Goal: Ask a question: Seek information or help from site administrators or community

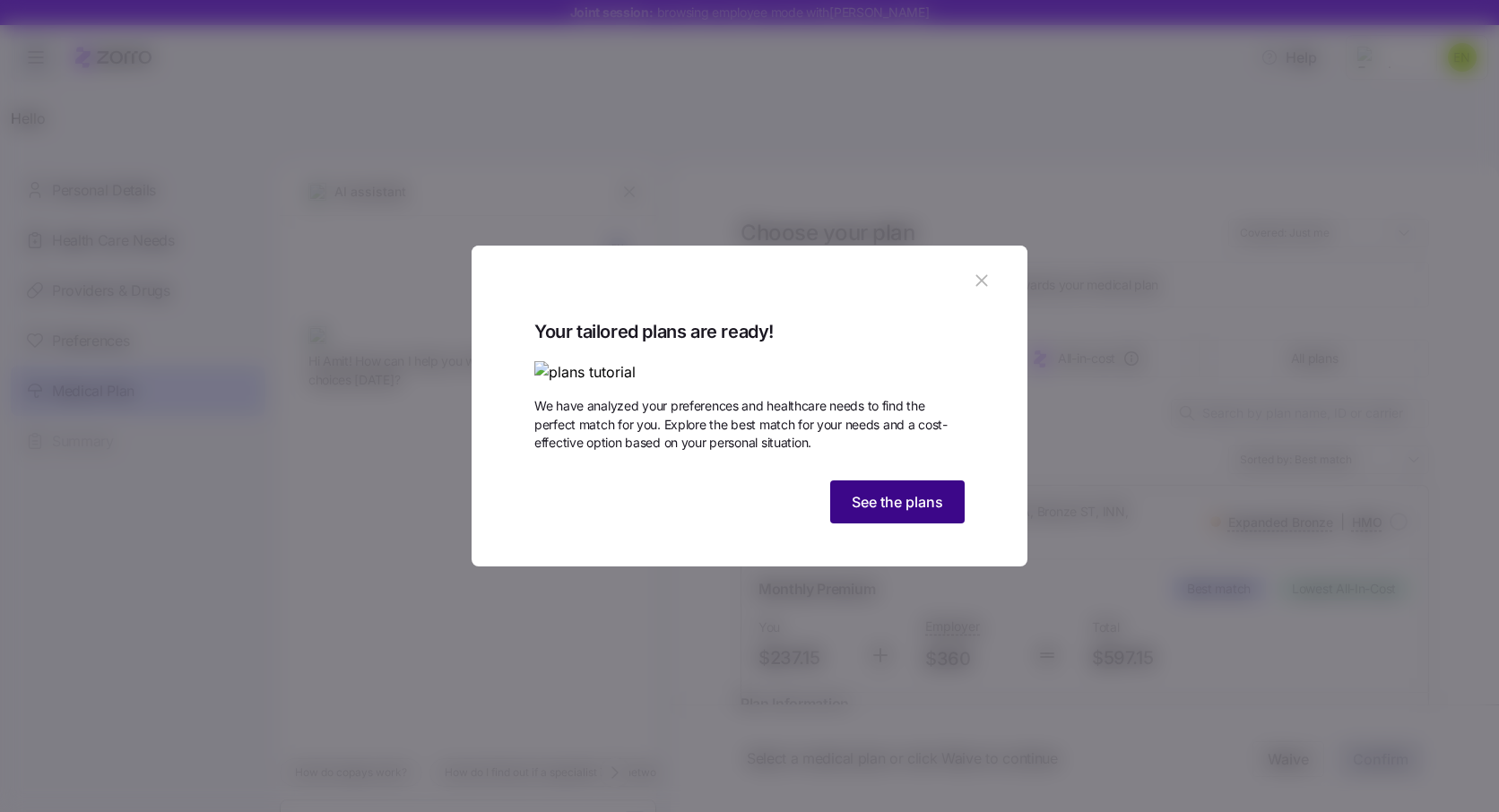
click at [875, 512] on span "See the plans" at bounding box center [897, 501] width 91 height 21
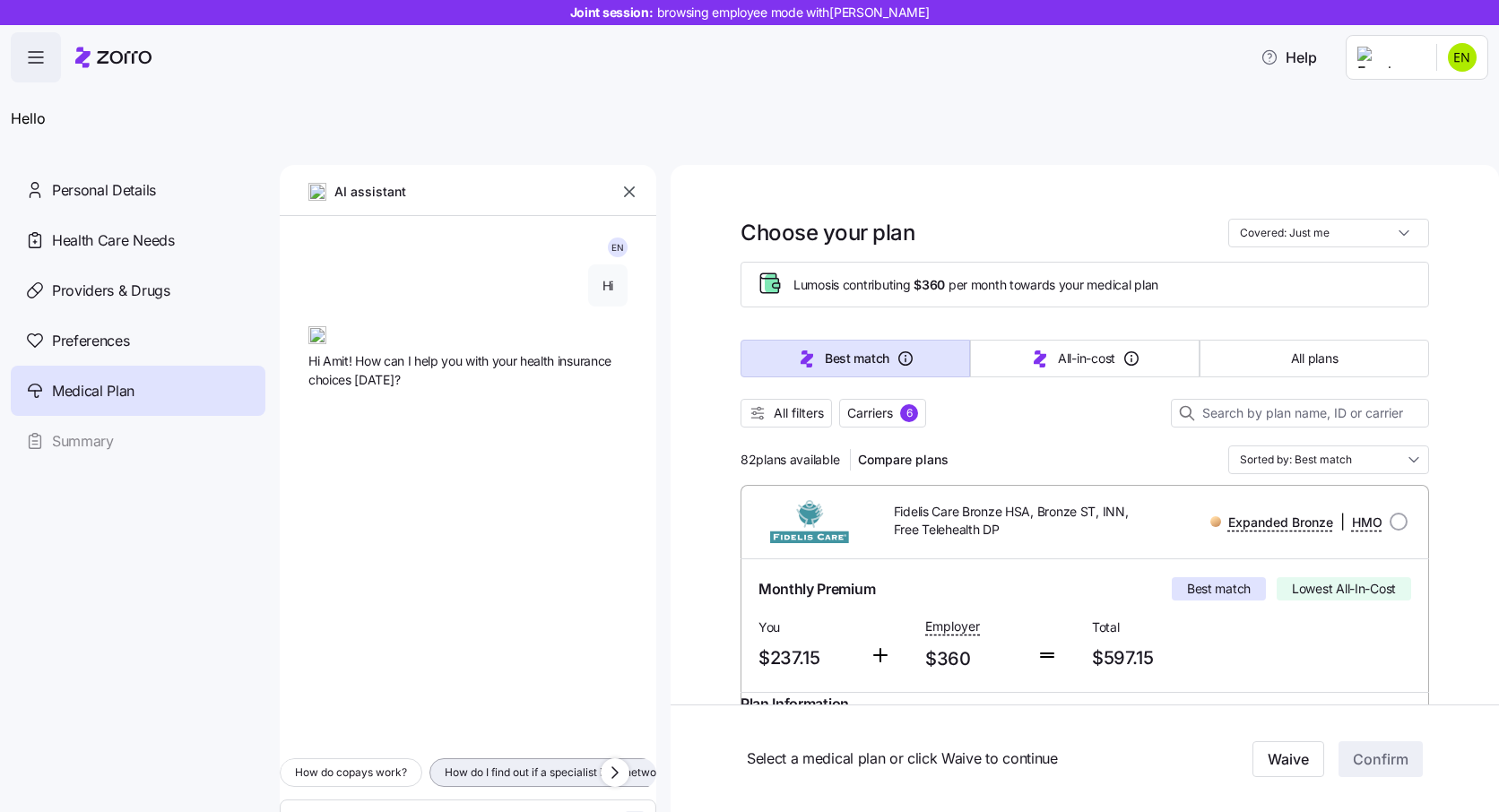
type textarea "x"
click at [473, 799] on textarea at bounding box center [468, 820] width 377 height 43
paste textarea "How do I schedule an appointment with a consultant?"
type textarea "How do I schedule an appointment with a consultant?"
type textarea "x"
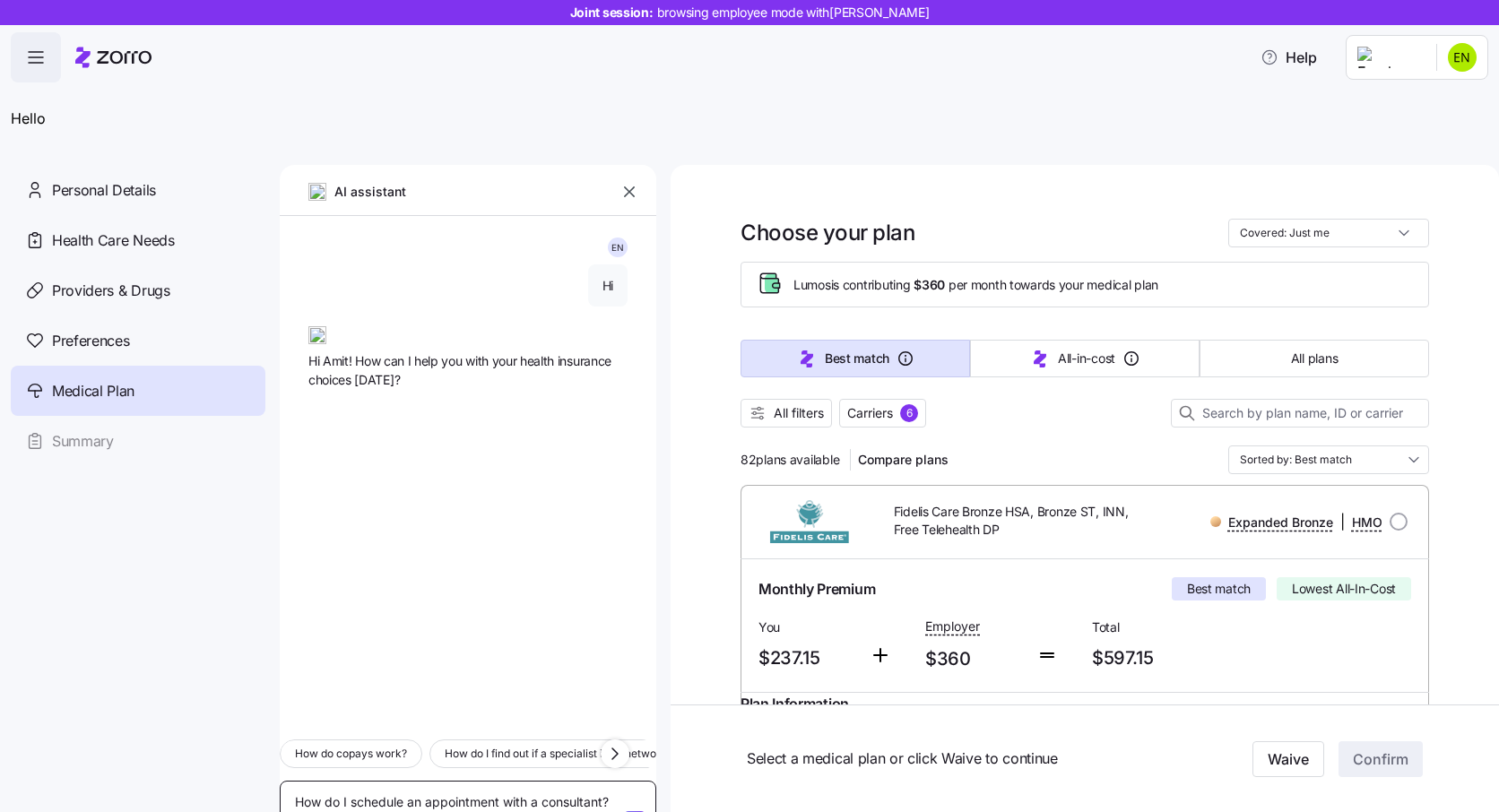
type textarea "How do I schedule an appointment with a consultant?"
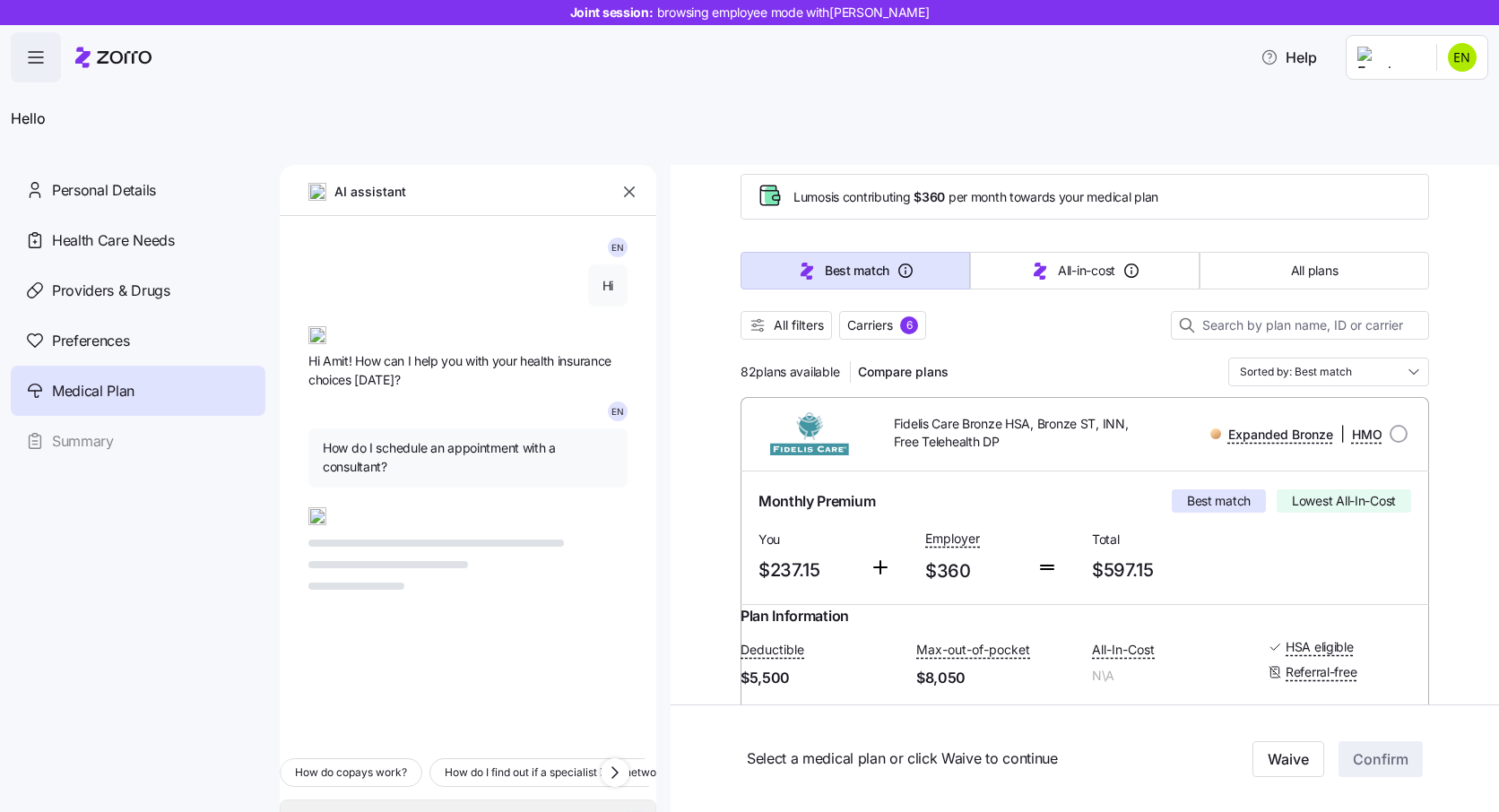
scroll to position [115, 0]
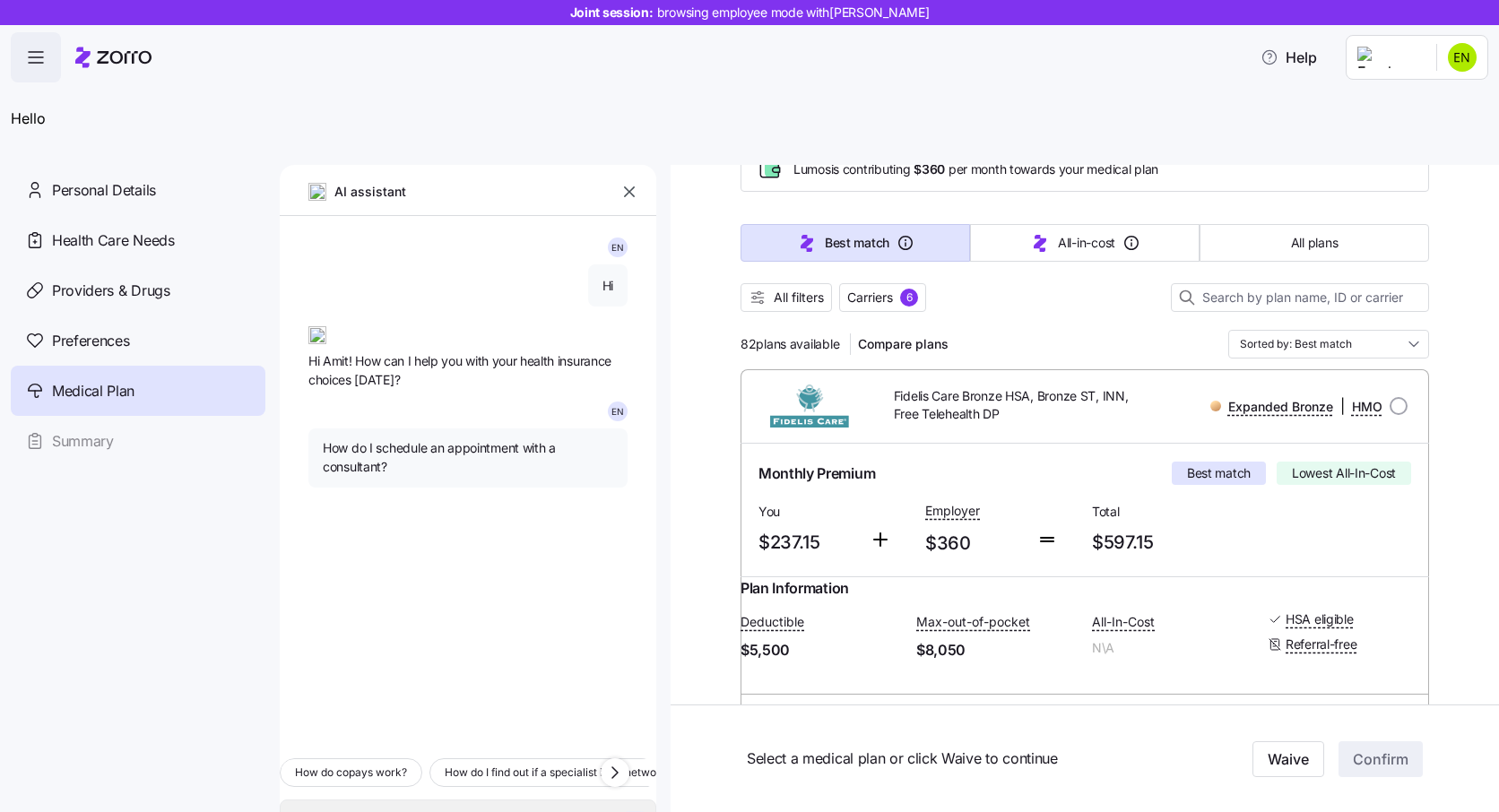
type textarea "x"
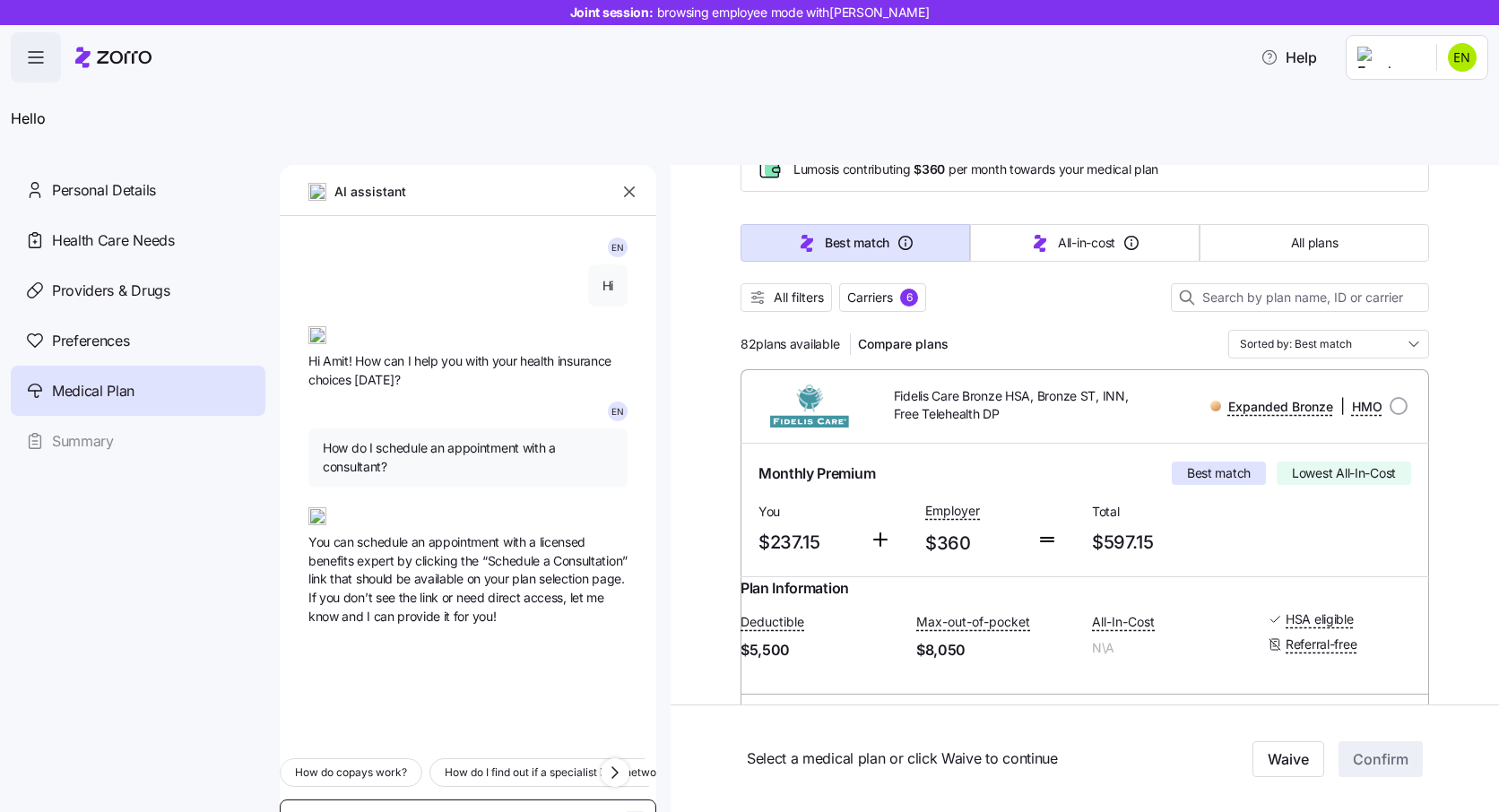
click at [354, 799] on textarea "How do I schedule an appointment with a consultant?" at bounding box center [468, 820] width 377 height 43
paste textarea "How would my portion of the premium affect my payroll?"
type textarea "How would my portion of the premium affect my payroll?"
type textarea "x"
type textarea "How would my portion of the premium affect my payroll?"
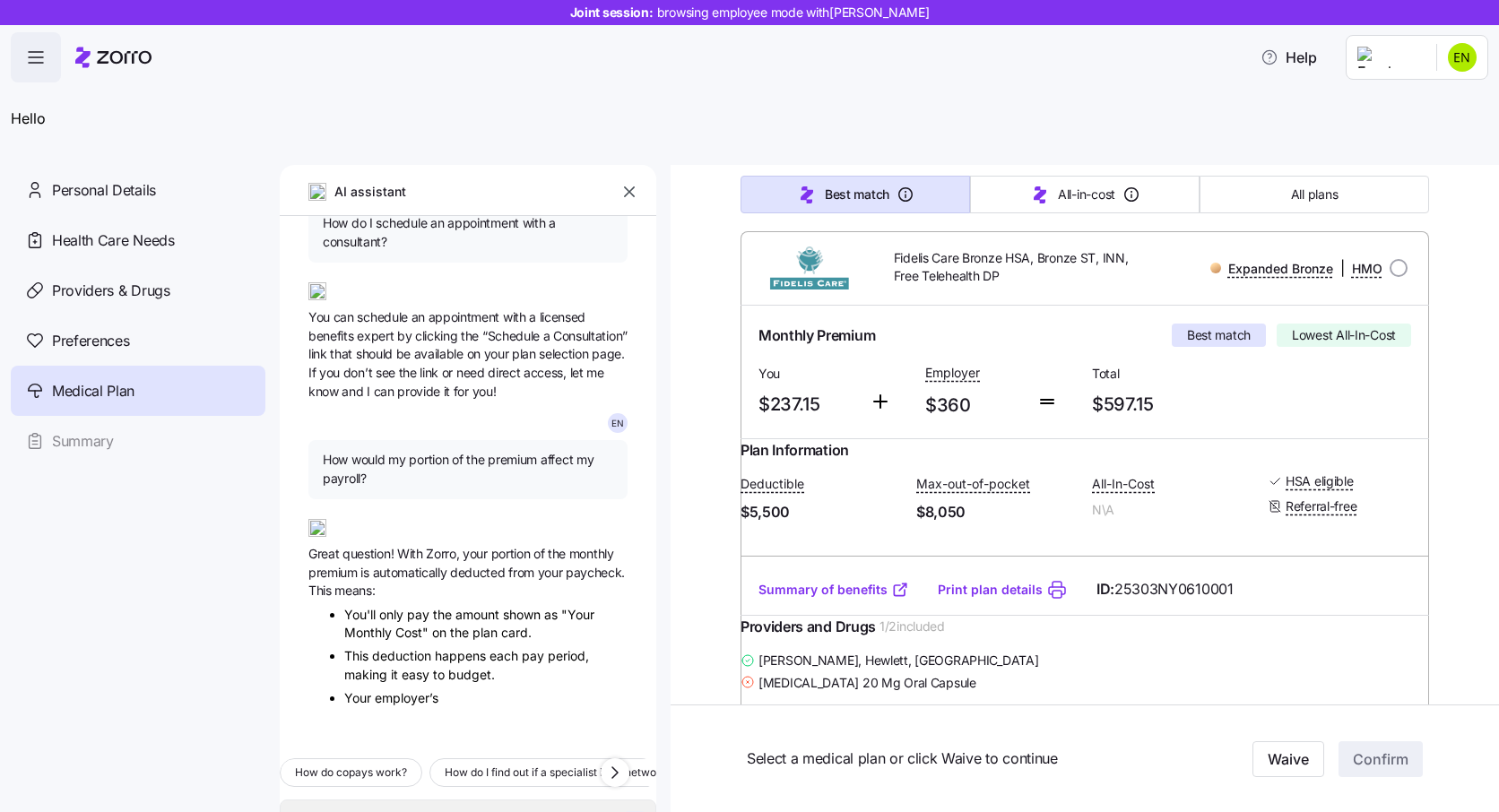
scroll to position [253, 0]
type textarea "x"
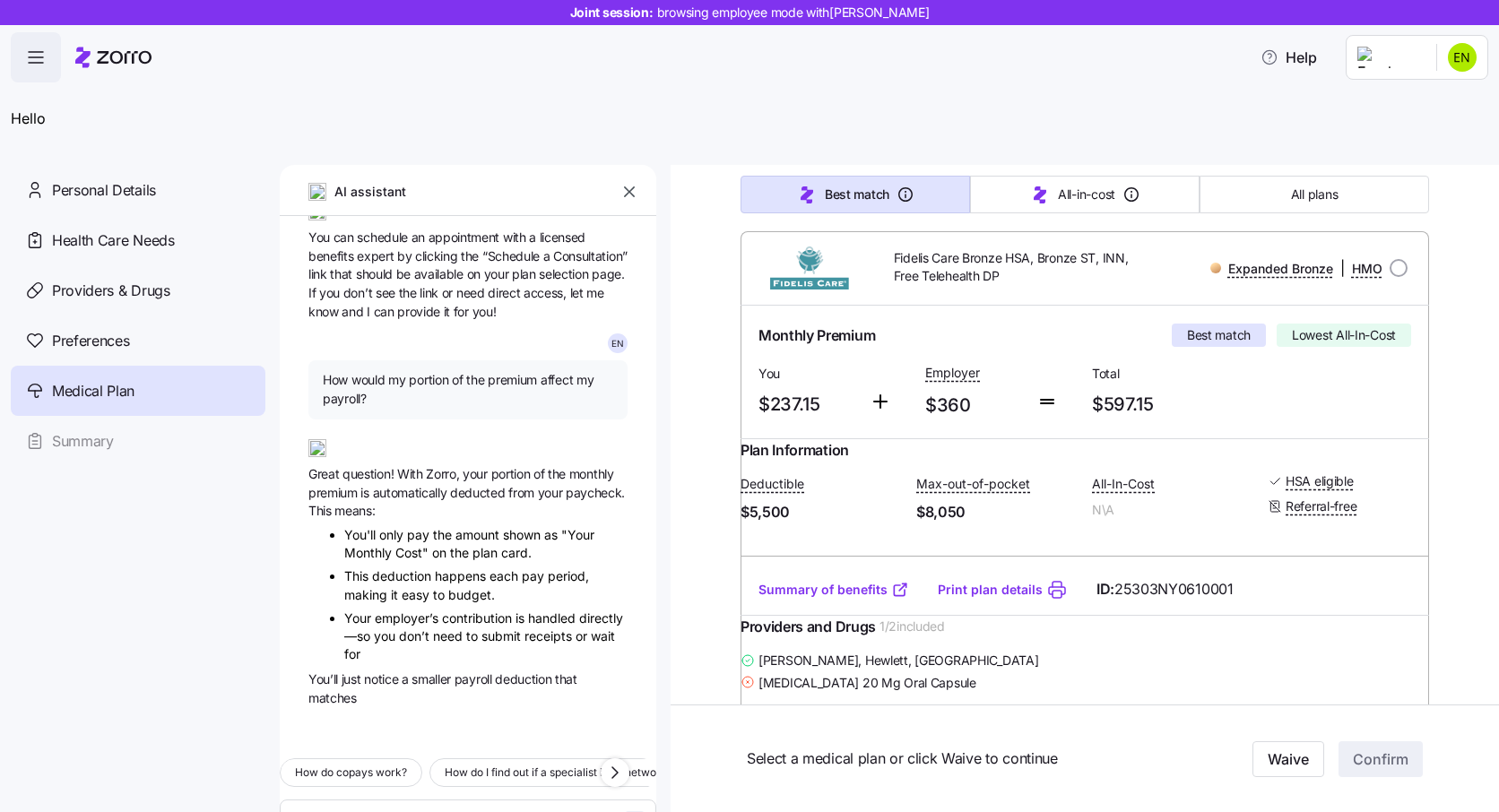
scroll to position [333, 0]
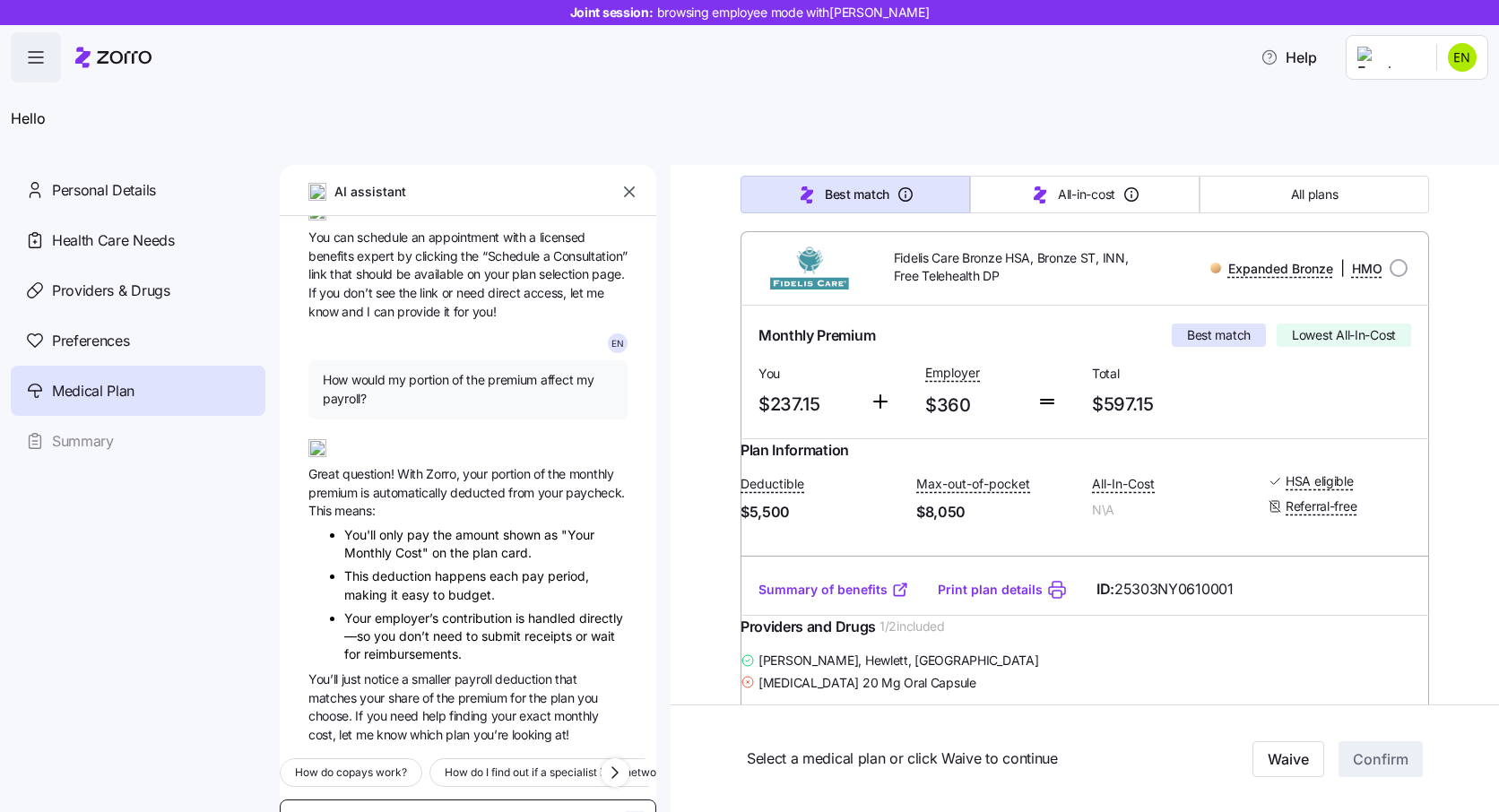
click at [390, 799] on textarea "How would my portion of the premium affect my payroll?" at bounding box center [468, 820] width 377 height 43
paste textarea "Which of the plans include my doctor and has the lowest deductible?"
type textarea "Which of the plans include my doctor and has the lowest deductible?"
type textarea "x"
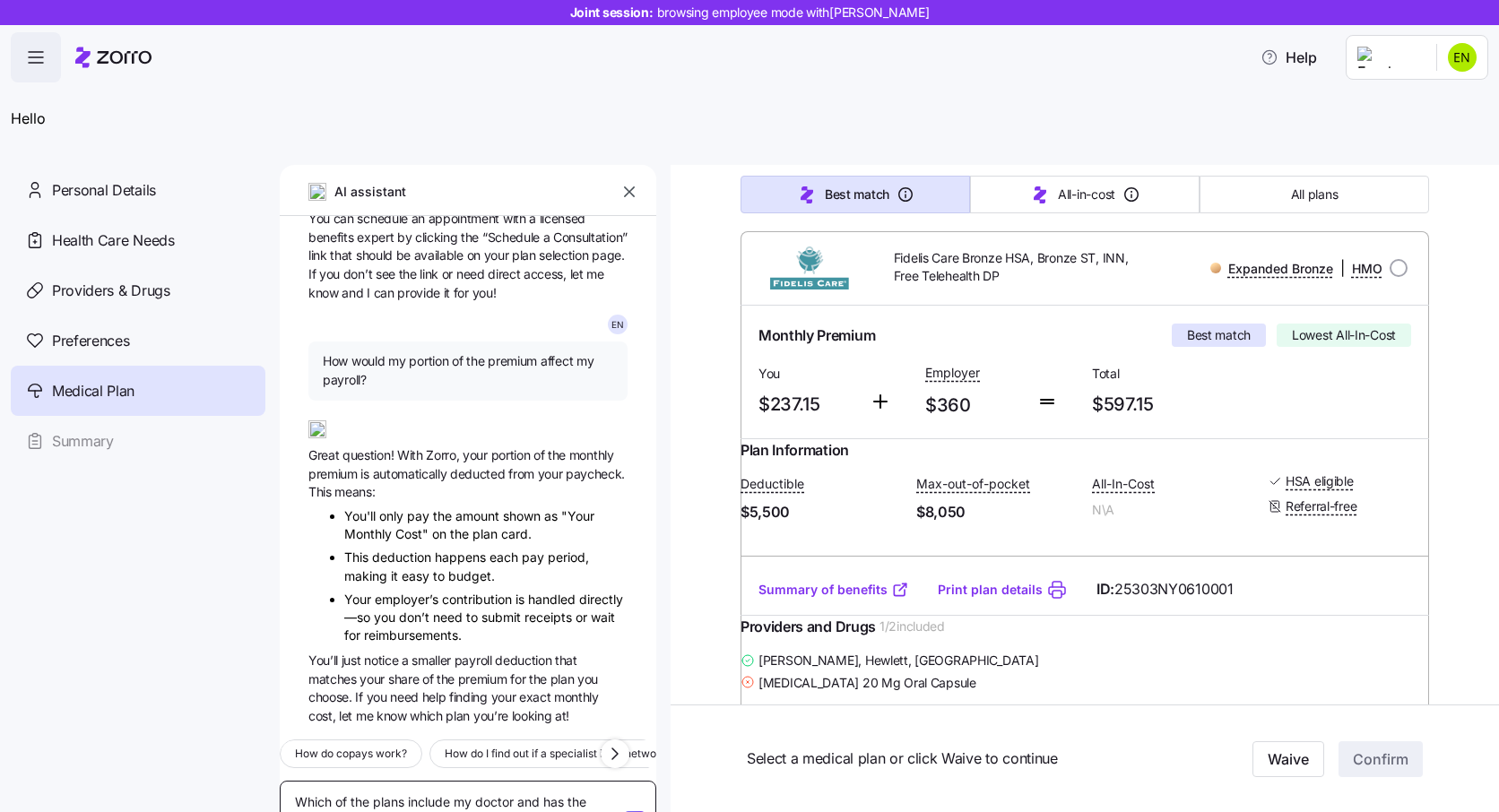
type textarea "Which of the plans include my doctor and has the lowest deductible?"
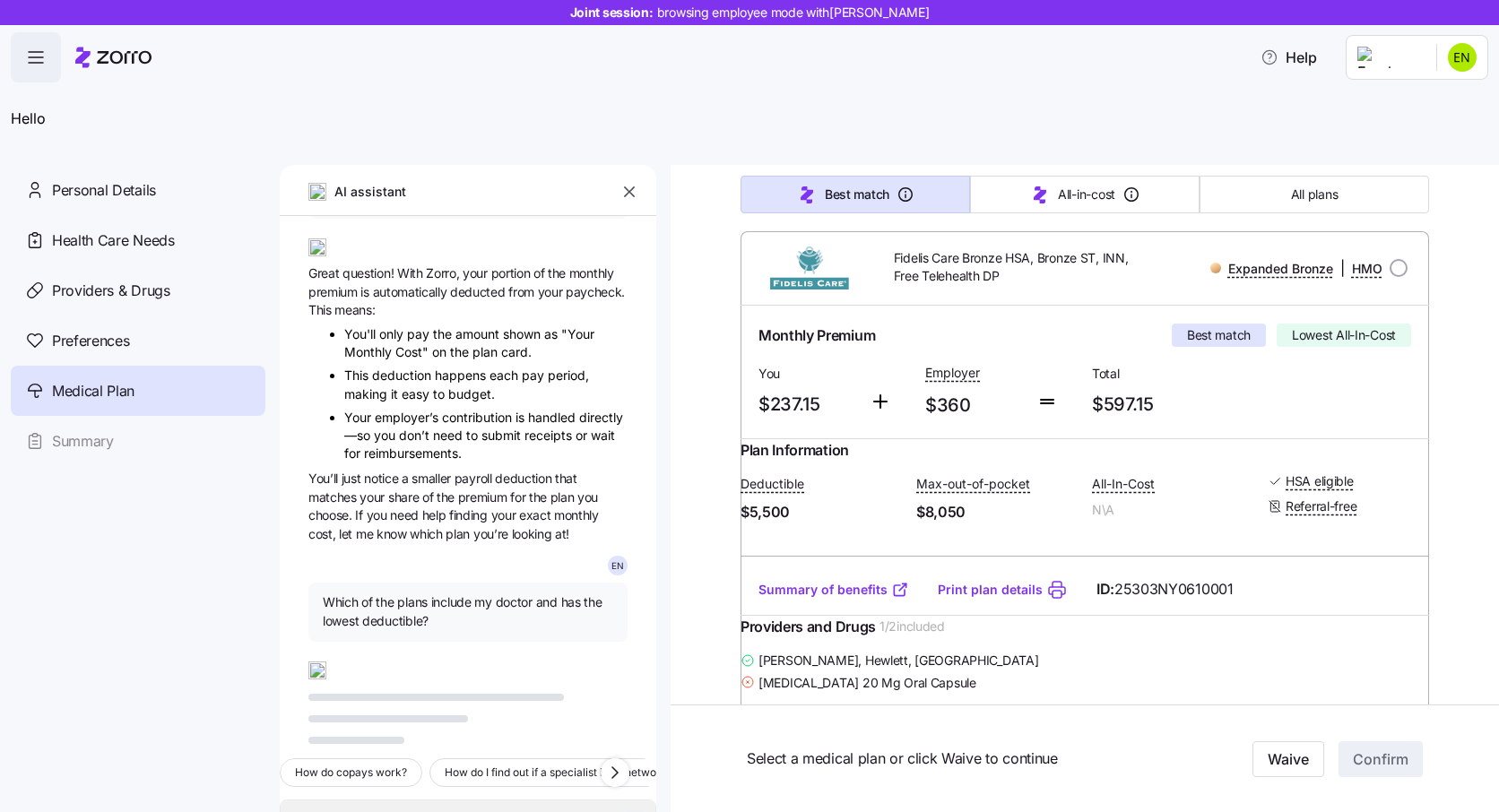
scroll to position [533, 0]
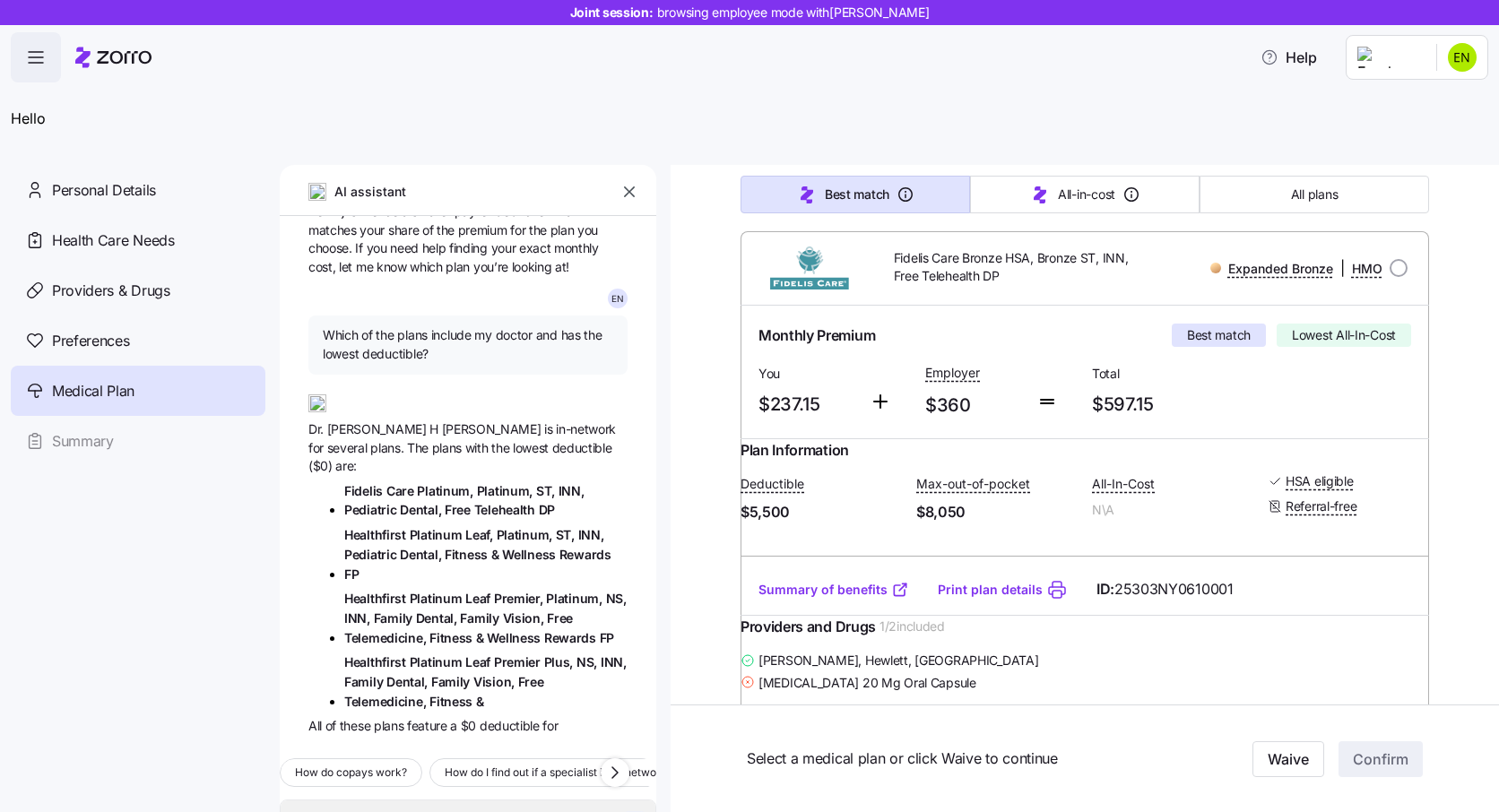
type textarea "x"
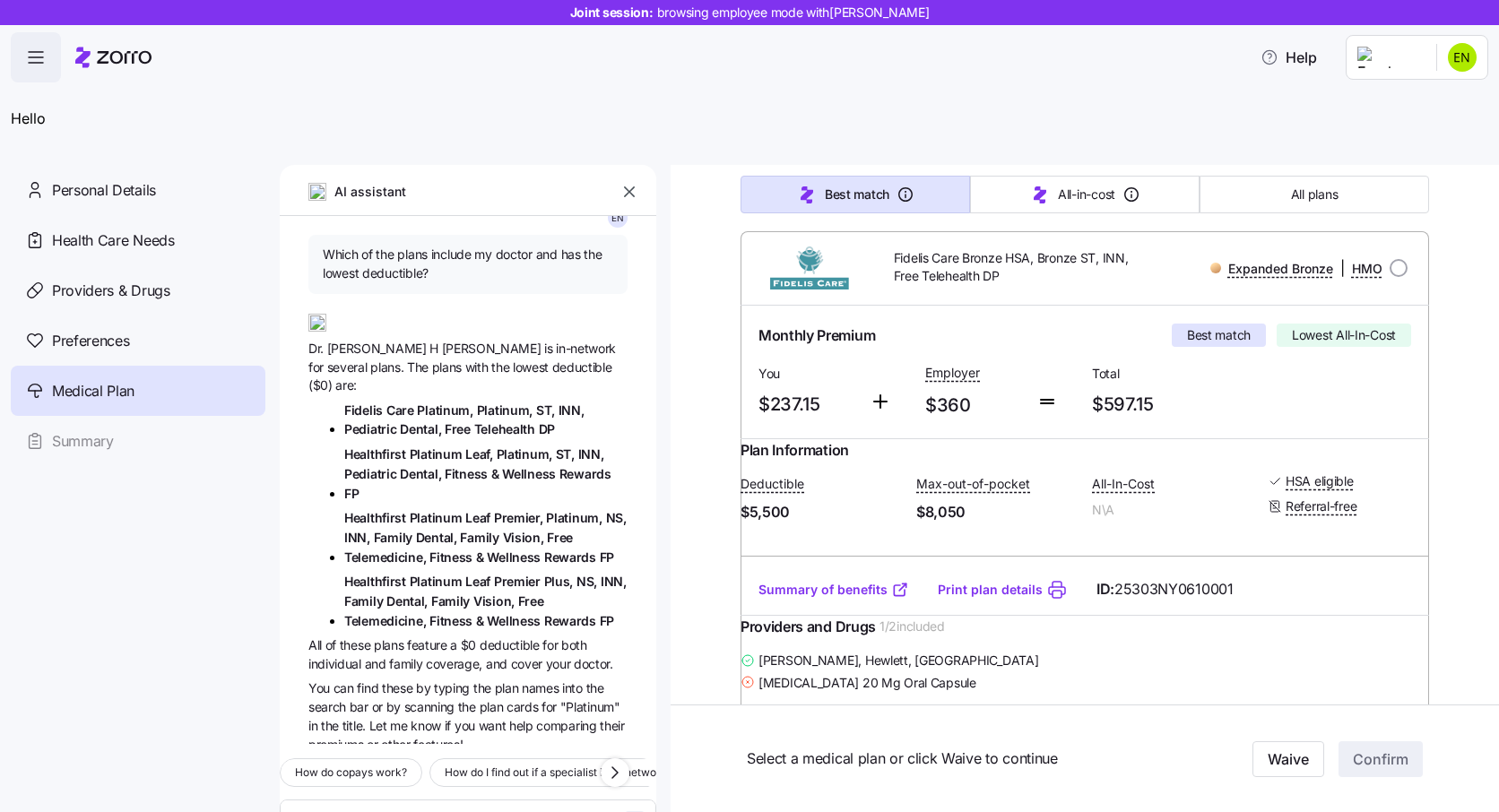
scroll to position [0, 0]
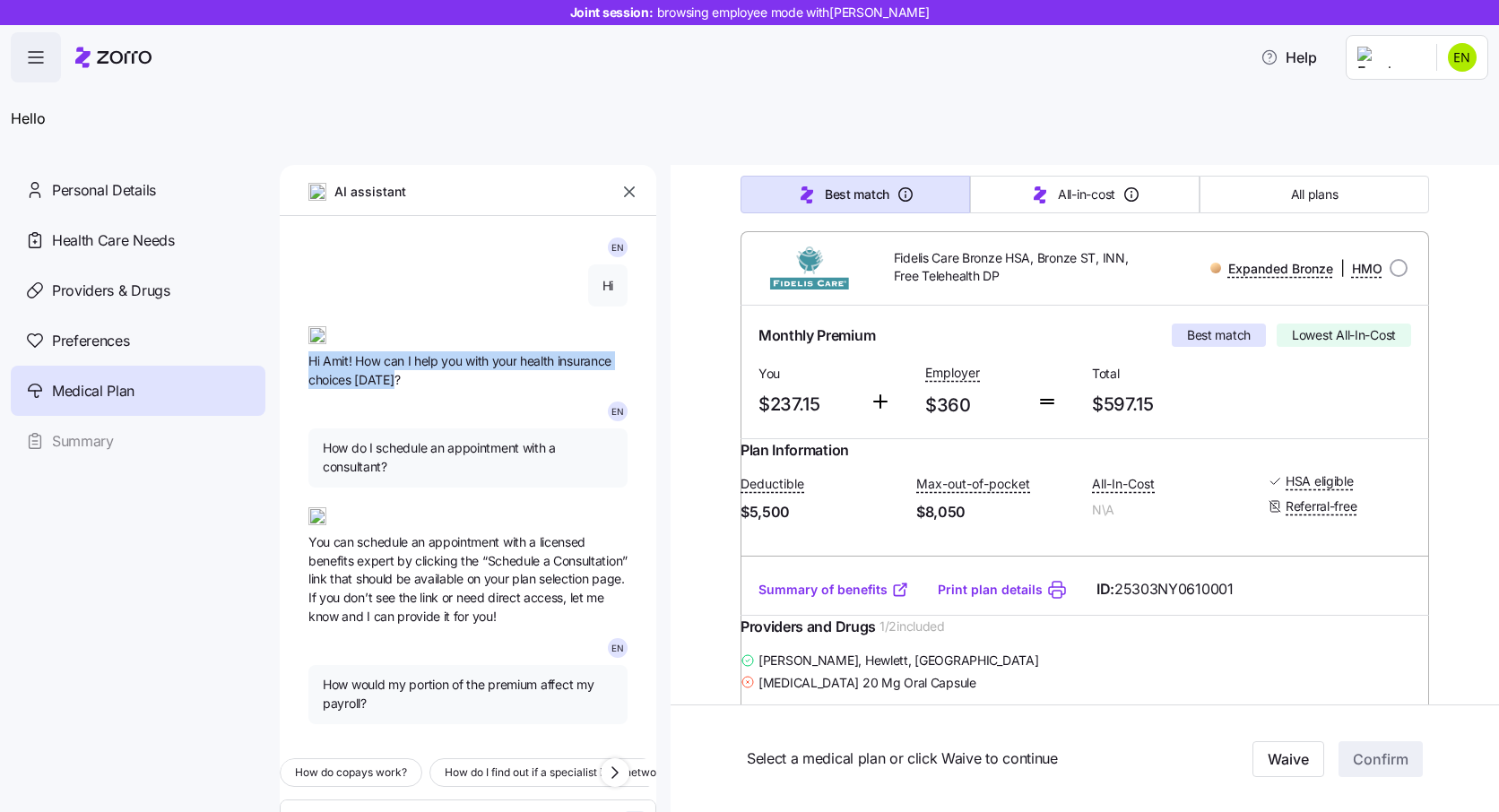
drag, startPoint x: 433, startPoint y: 376, endPoint x: 297, endPoint y: 371, distance: 136.1
click at [297, 371] on div "E N Hi Hi [PERSON_NAME]! How can I help you with your health insurance choices …" at bounding box center [468, 480] width 377 height 528
copy span "Hi Amit! How can I help you with your health insurance choices [DATE]?"
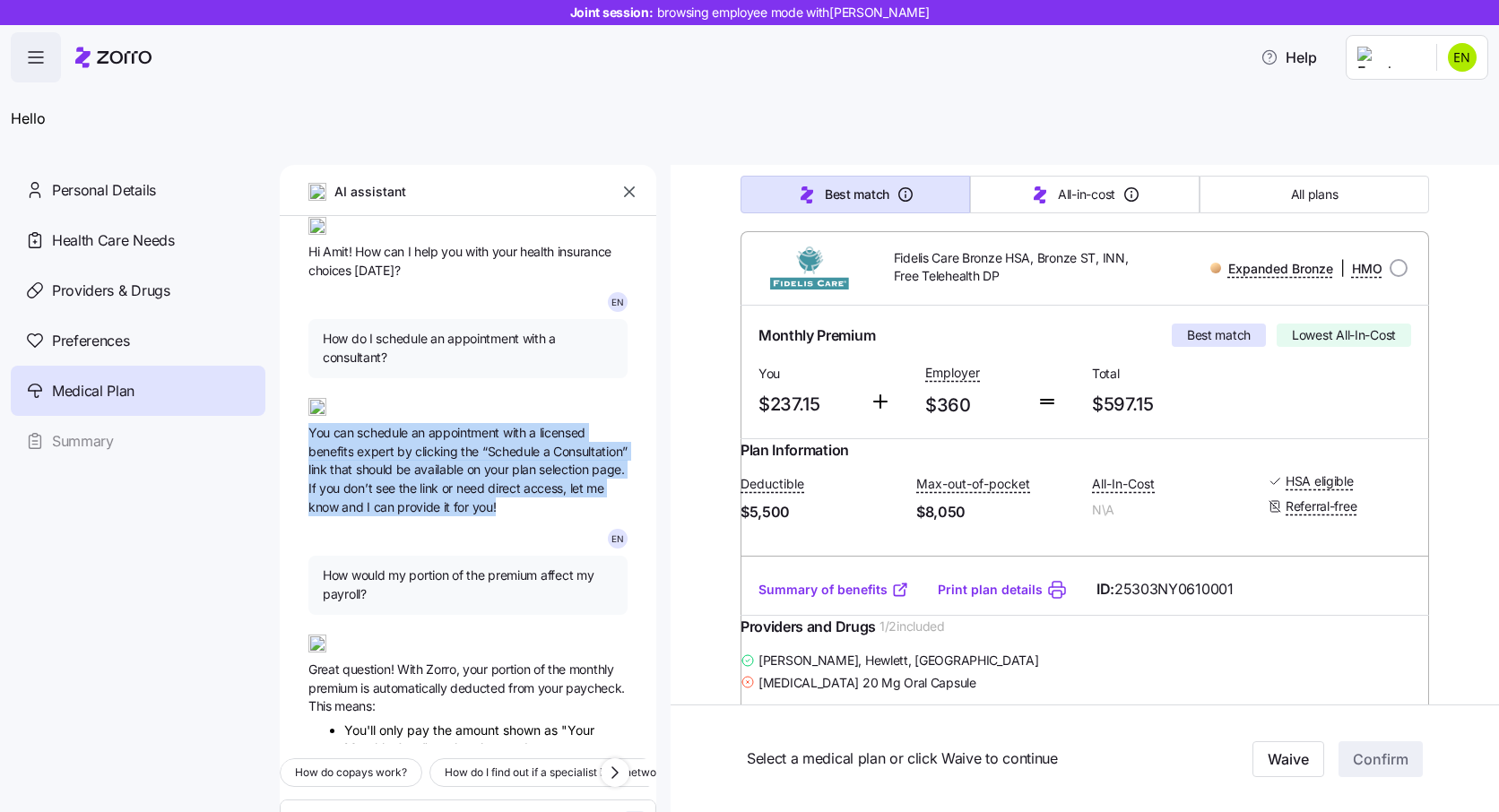
drag, startPoint x: 600, startPoint y: 508, endPoint x: 291, endPoint y: 431, distance: 318.4
click at [291, 431] on div "E N Hi Hi [PERSON_NAME]! How can I help you with your health insurance choices …" at bounding box center [468, 480] width 377 height 528
copy span "You can schedule an appointment with a licensed benefits expert by clicking the…"
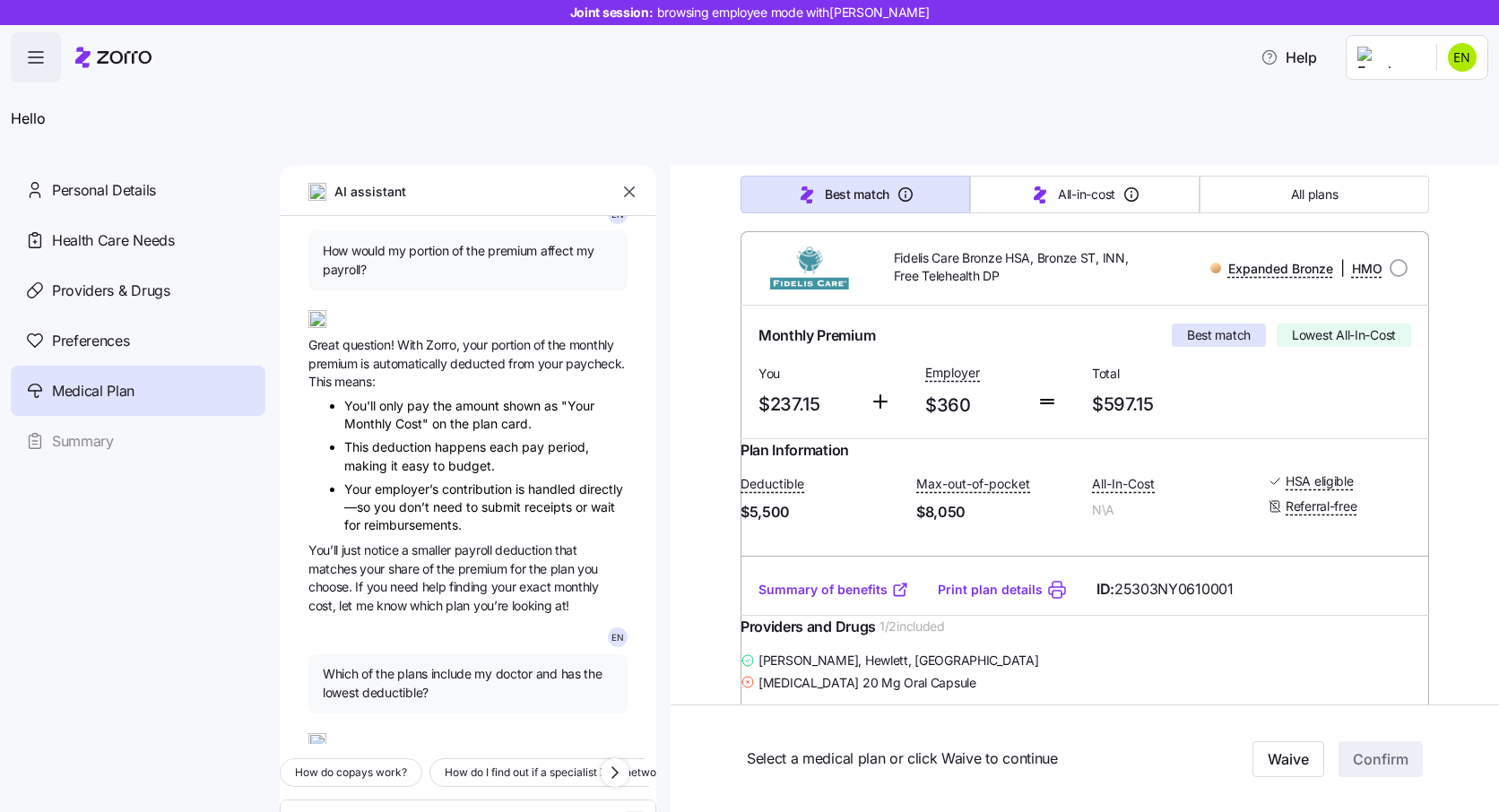
scroll to position [435, 0]
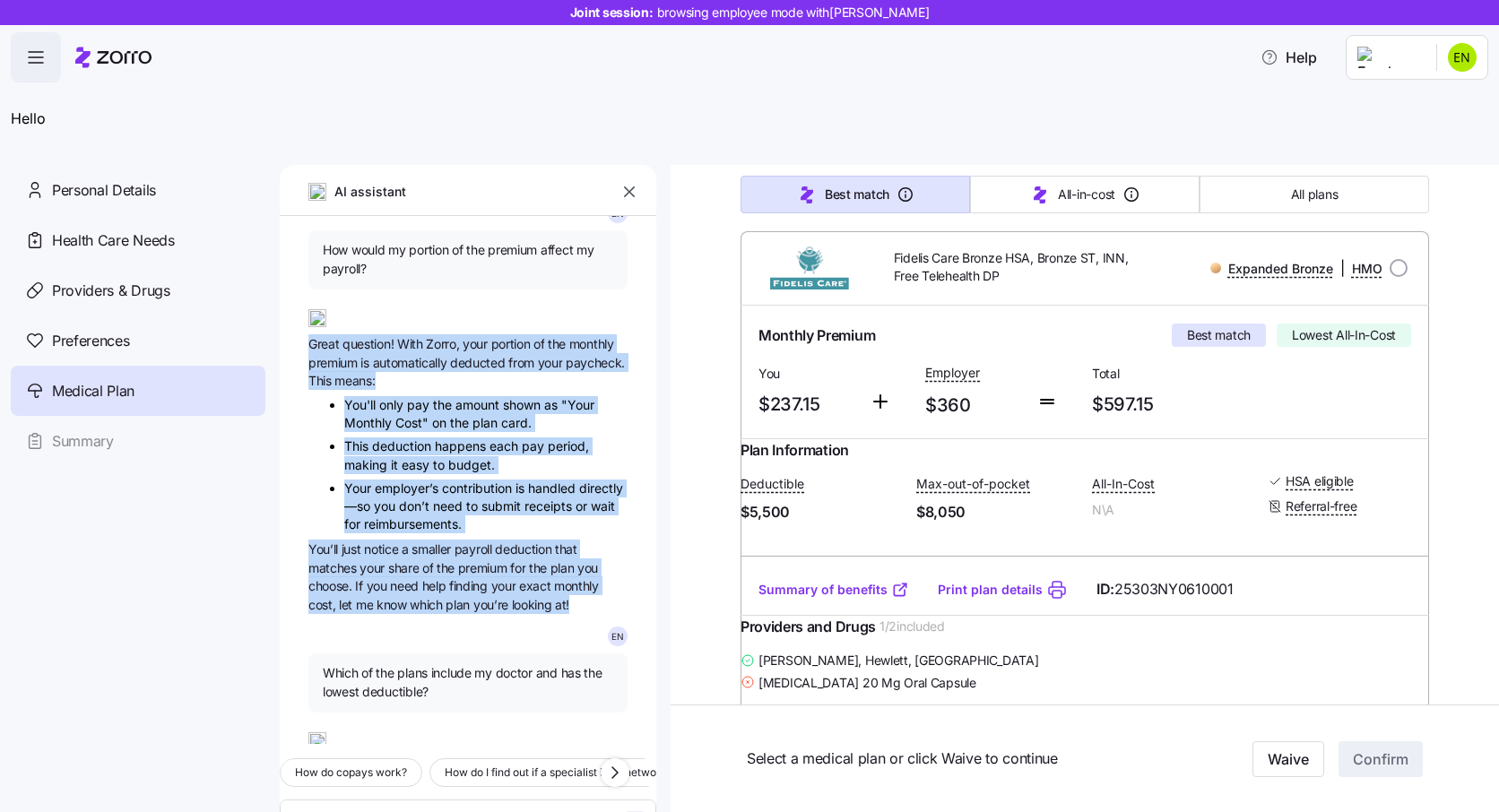
drag, startPoint x: 579, startPoint y: 604, endPoint x: 307, endPoint y: 351, distance: 371.5
click at [307, 351] on div "E N Hi Hi [PERSON_NAME]! How can I help you with your health insurance choices …" at bounding box center [468, 480] width 377 height 528
copy div "Great question! With Zorro, your portion of the monthly premium is automaticall…"
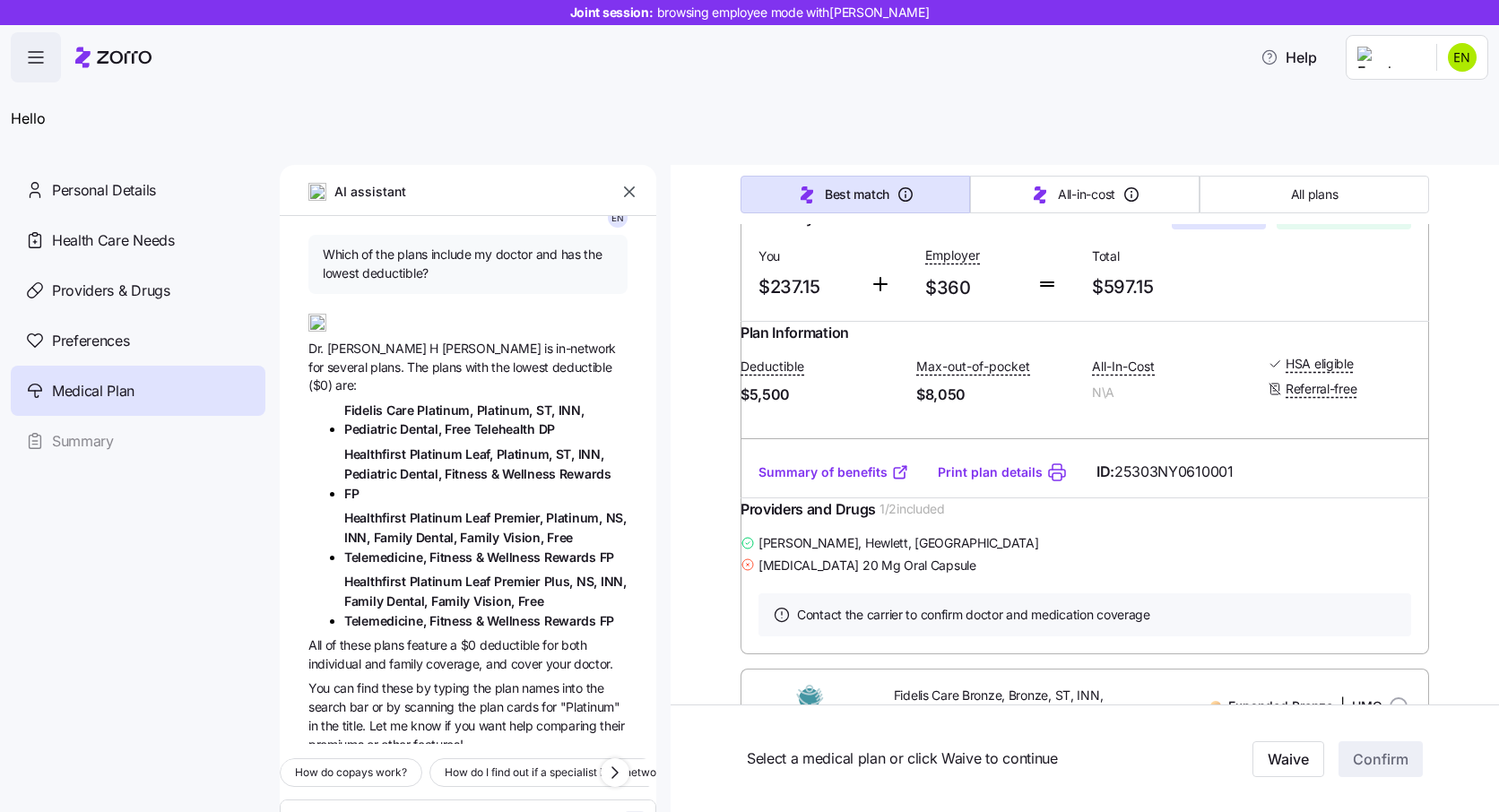
scroll to position [493, 0]
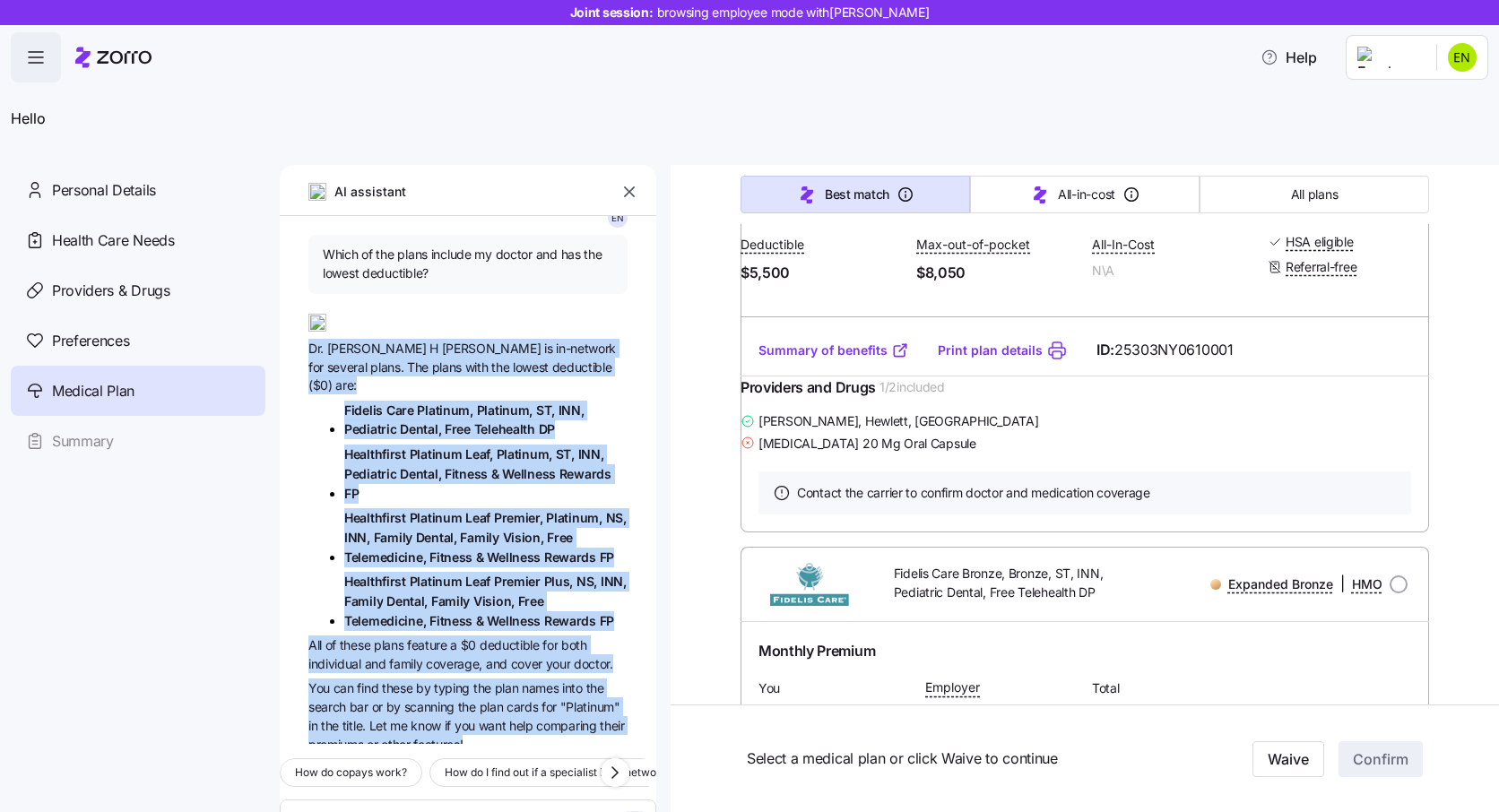
drag, startPoint x: 505, startPoint y: 700, endPoint x: 305, endPoint y: 338, distance: 413.6
click at [305, 338] on div "E N Hi Hi [PERSON_NAME]! How can I help you with your health insurance choices …" at bounding box center [468, 480] width 377 height 528
copy div "[PERSON_NAME] is in-network for several plans. The plans with the lowest deduct…"
